Goal: Feedback & Contribution: Submit feedback/report problem

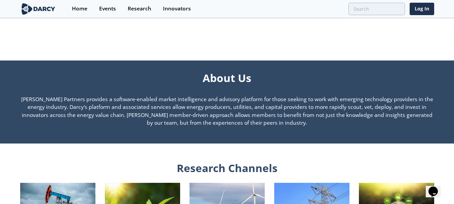
scroll to position [759, 0]
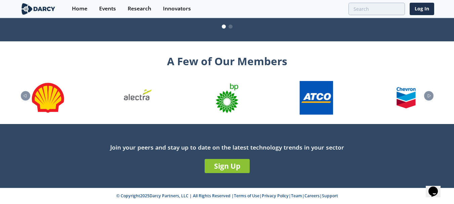
click at [438, 189] on icon "$i18n('chat', 'chat_widget')" at bounding box center [432, 191] width 9 height 10
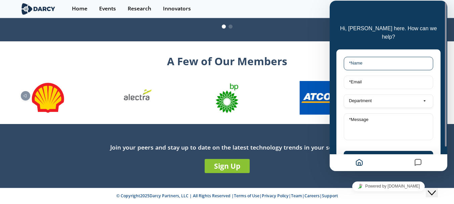
drag, startPoint x: 369, startPoint y: 48, endPoint x: 370, endPoint y: 52, distance: 3.9
click at [369, 57] on input "* Name" at bounding box center [388, 63] width 89 height 13
type input "[PERSON_NAME]"
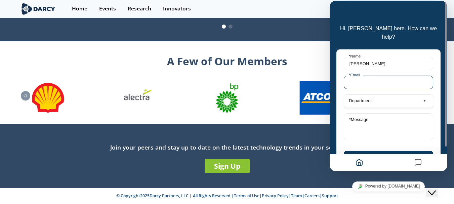
drag, startPoint x: 378, startPoint y: 74, endPoint x: 384, endPoint y: 79, distance: 6.9
click at [378, 76] on input "* Email" at bounding box center [388, 82] width 89 height 13
type input "[PERSON_NAME][EMAIL_ADDRESS][DOMAIN_NAME]"
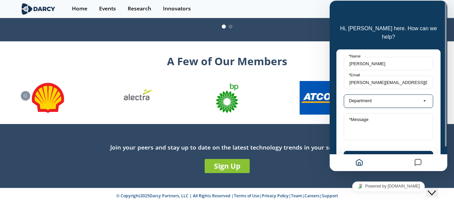
click at [383, 94] on button "Department" at bounding box center [388, 100] width 89 height 13
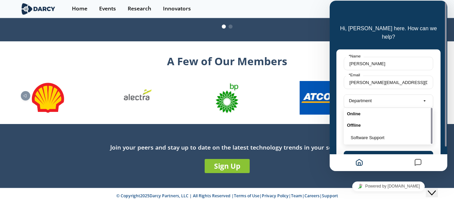
click at [368, 108] on div "Online" at bounding box center [388, 113] width 89 height 11
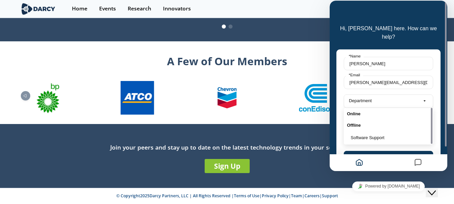
click at [355, 108] on div "Online" at bounding box center [388, 113] width 89 height 11
click at [351, 108] on div "Online" at bounding box center [388, 113] width 89 height 11
click at [341, 128] on div "[PERSON_NAME] * Name [PERSON_NAME][EMAIL_ADDRESS][DOMAIN_NAME] * Email Departme…" at bounding box center [388, 111] width 104 height 125
click at [423, 97] on icon "button" at bounding box center [424, 101] width 4 height 8
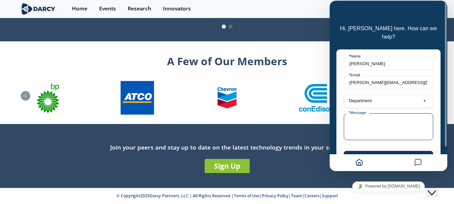
click at [371, 115] on textarea "* Message" at bounding box center [388, 126] width 89 height 27
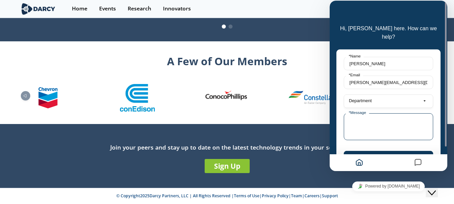
paste textarea "Hi there, I tried emailing you, but it bounced for some reason... so I’m reachi…"
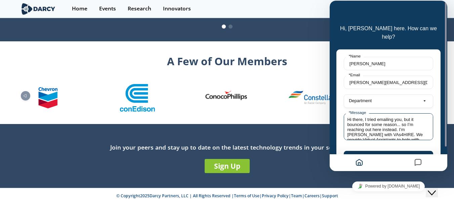
scroll to position [23, 0]
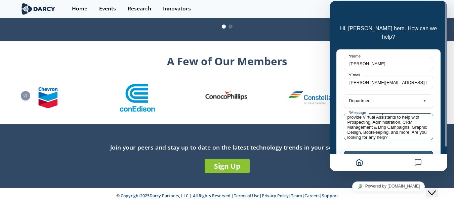
type textarea "Hi there, I tried emailing you, but it bounced for some reason... so I’m reachi…"
click at [388, 152] on button "Submit" at bounding box center [388, 159] width 89 height 16
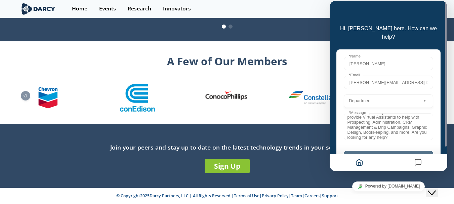
scroll to position [0, 0]
